Goal: Find specific page/section: Find specific page/section

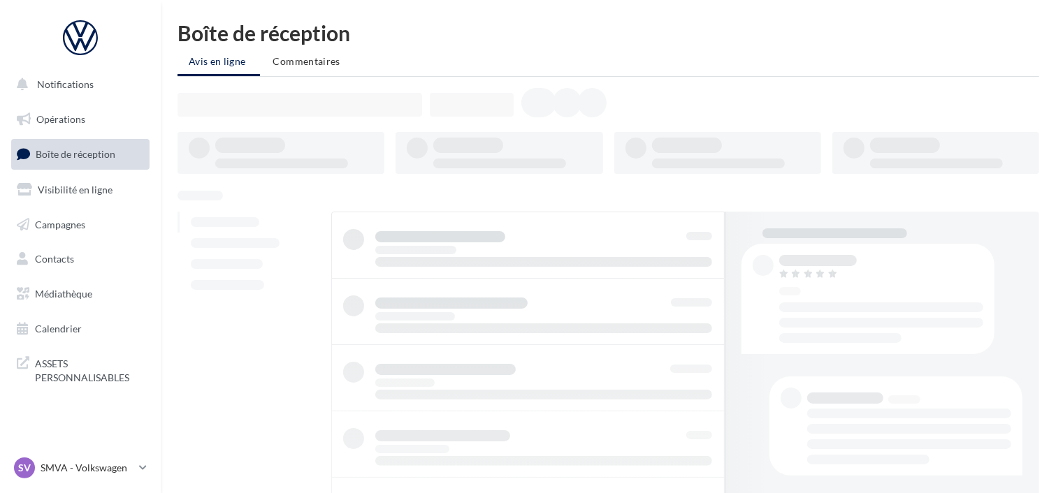
click at [69, 142] on link "Boîte de réception" at bounding box center [80, 154] width 144 height 30
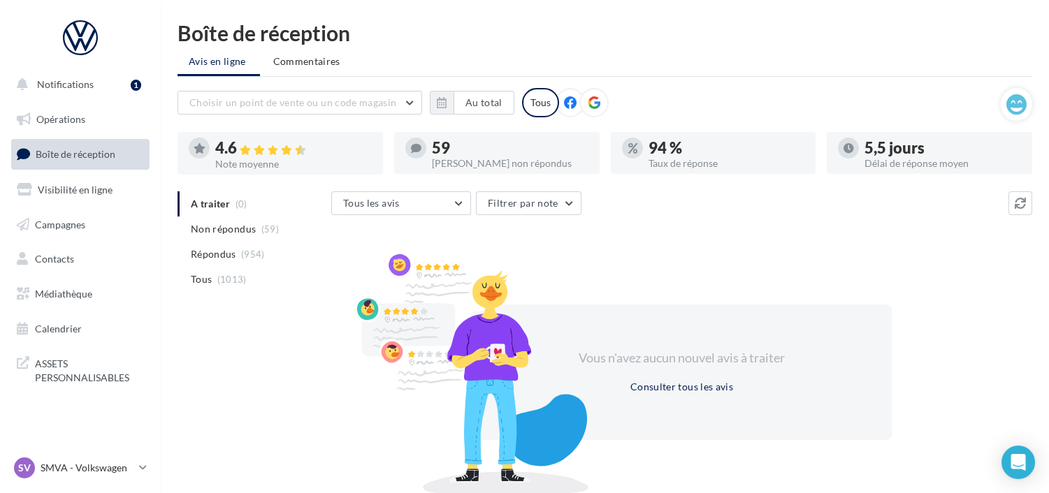
click at [91, 148] on span "Boîte de réception" at bounding box center [76, 154] width 80 height 12
click at [79, 468] on p "SMVA - Volkswagen" at bounding box center [87, 468] width 93 height 14
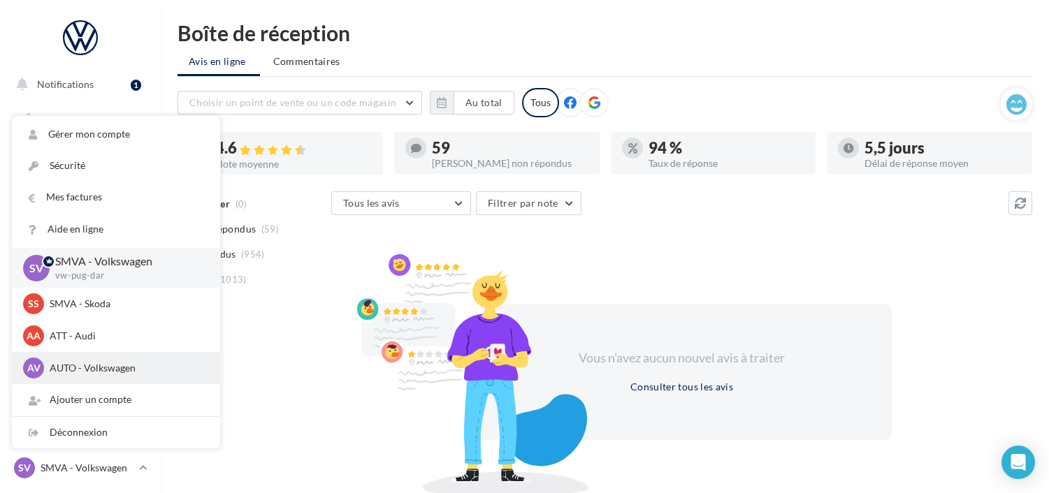
click at [78, 372] on p "AUTO - Volkswagen" at bounding box center [127, 368] width 154 height 14
